Goal: Find contact information: Find contact information

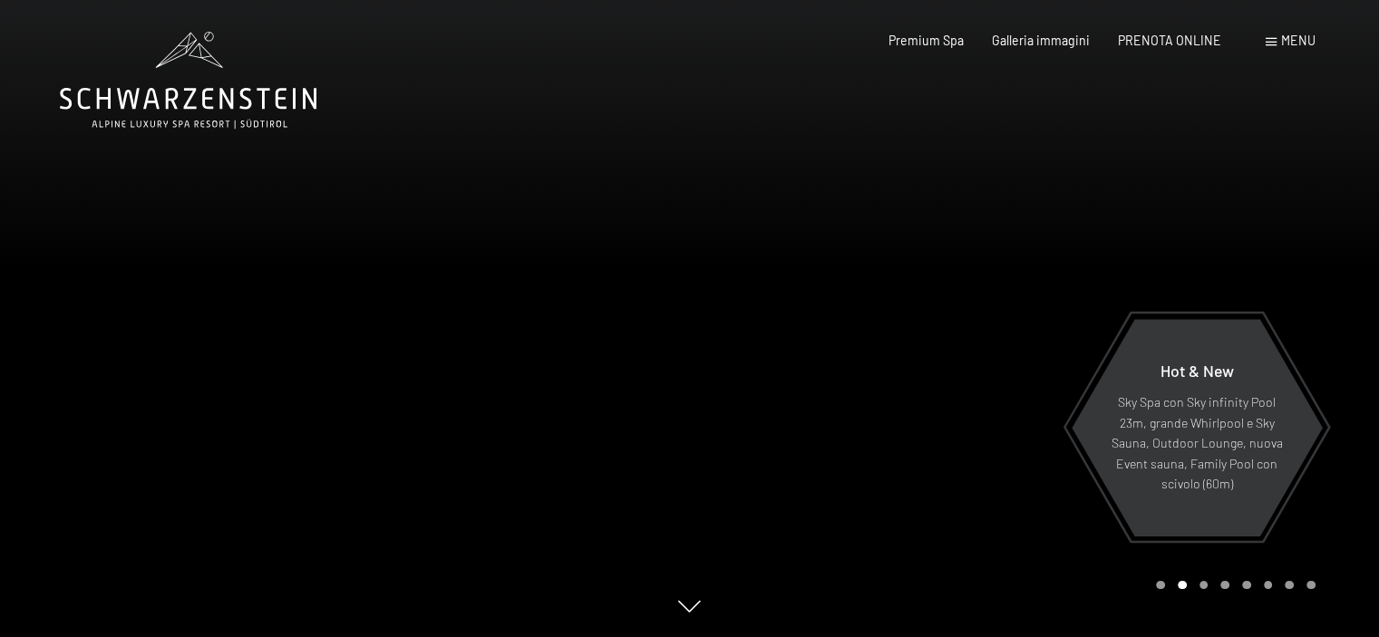
click at [1285, 44] on span "Menu" at bounding box center [1298, 40] width 34 height 15
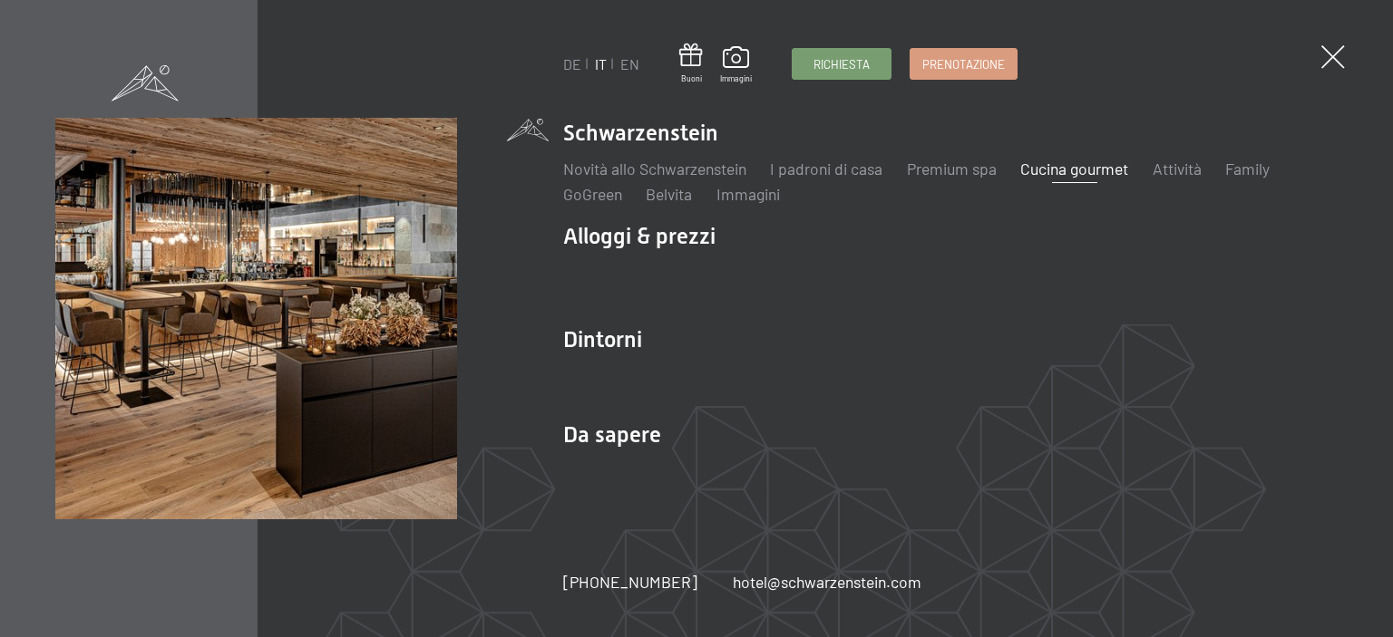
click at [1054, 170] on link "Cucina gourmet" at bounding box center [1074, 169] width 108 height 20
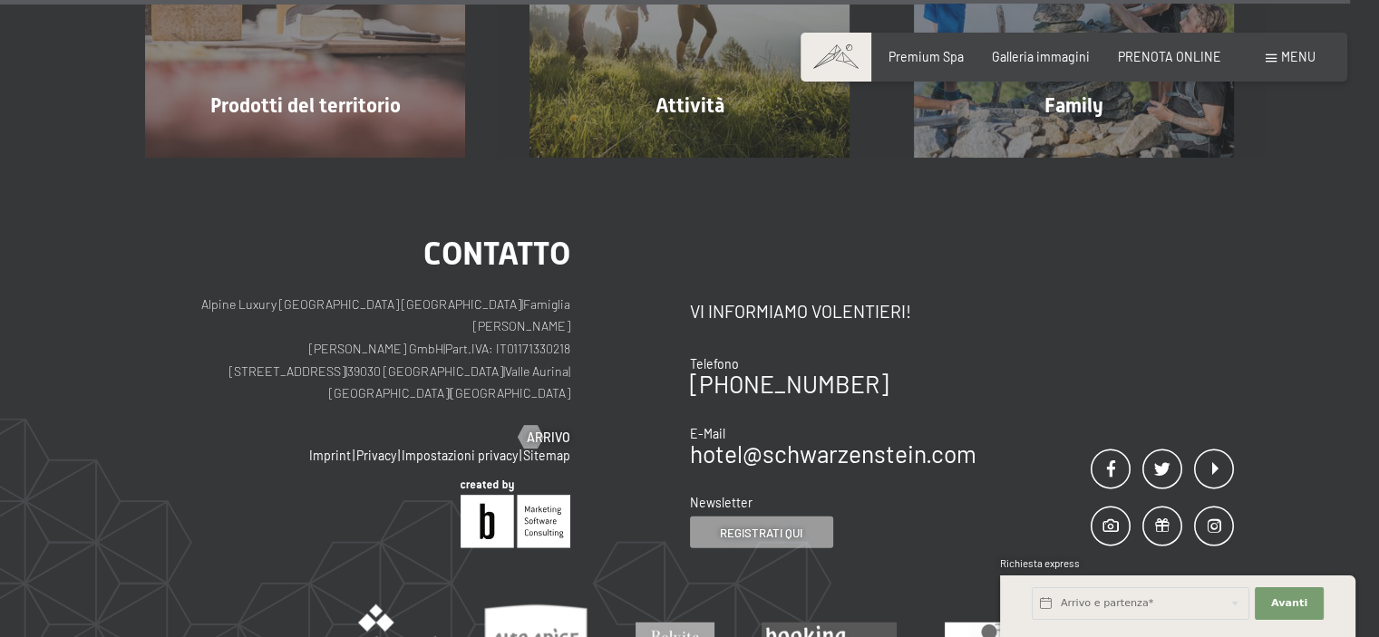
scroll to position [4805, 0]
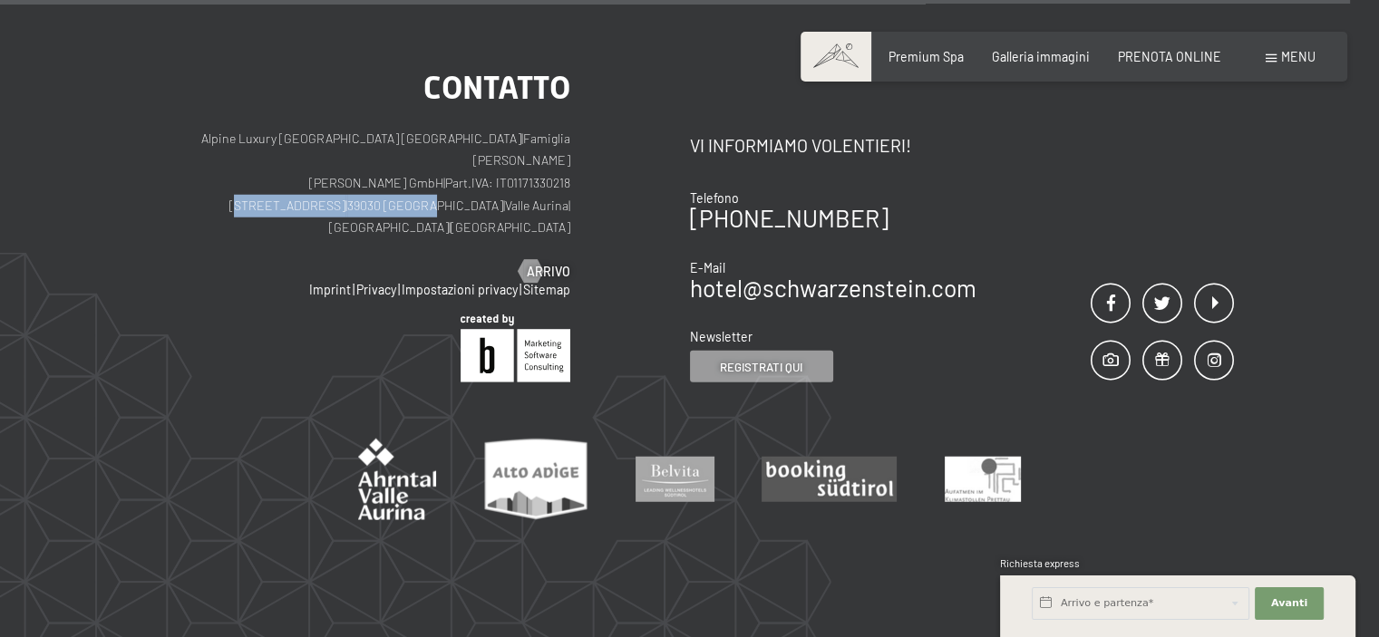
drag, startPoint x: 239, startPoint y: 178, endPoint x: 402, endPoint y: 180, distance: 162.3
click at [402, 180] on p "Alpine Luxury SPA Resort SCHWARZENSTEIN | Famiglia Zimmerhofer Otmar Zimmerhofe…" at bounding box center [357, 184] width 425 height 112
copy p "Via del paese 11 | 39030 Lutago"
